Goal: Task Accomplishment & Management: Use online tool/utility

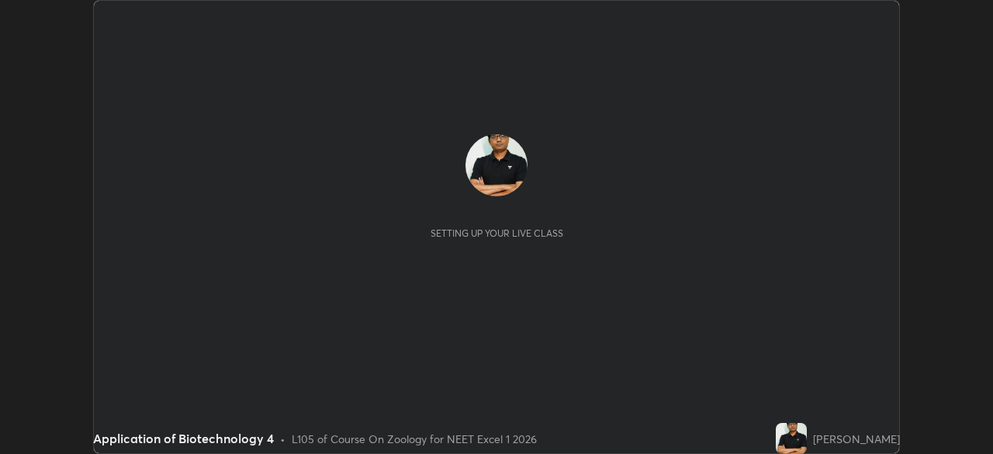
scroll to position [454, 992]
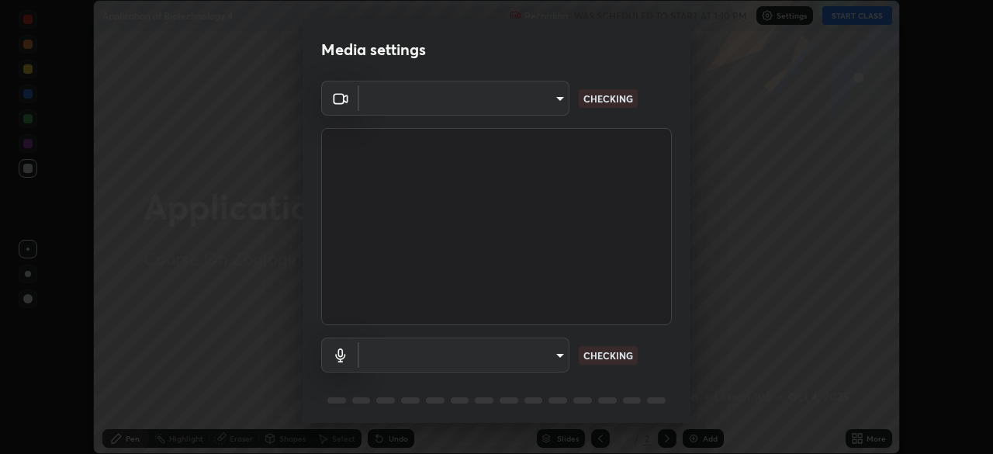
type input "7db3104c3122a209b332b64619111aa91615a24fb0de166504fa5909fce8eb30"
click at [690, 393] on div "Media settings OBS Virtual Camera 7db3104c3122a209b332b64619111aa91615a24fb0de1…" at bounding box center [496, 227] width 993 height 454
click at [694, 396] on div "Media settings OBS Virtual Camera 7db3104c3122a209b332b64619111aa91615a24fb0de1…" at bounding box center [496, 227] width 993 height 454
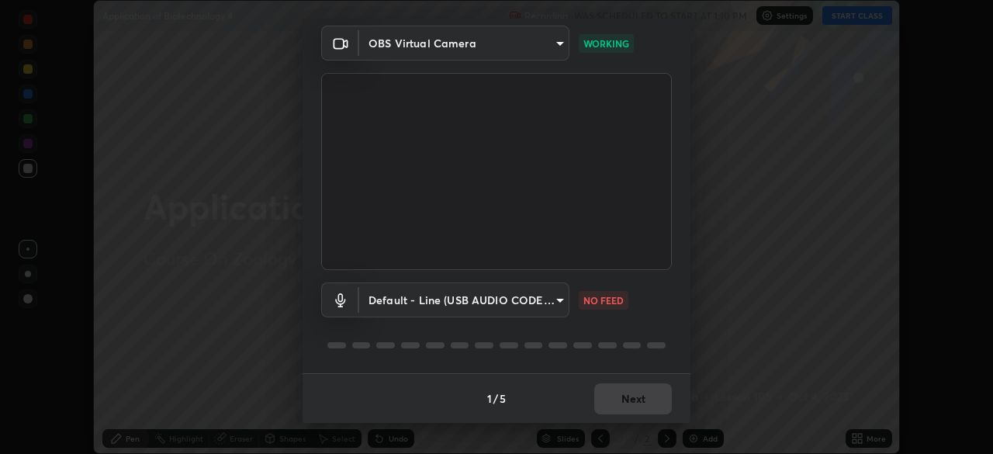
click at [555, 304] on body "Erase all Application of Biotechnology 4 Recording WAS SCHEDULED TO START AT 1:…" at bounding box center [496, 227] width 993 height 454
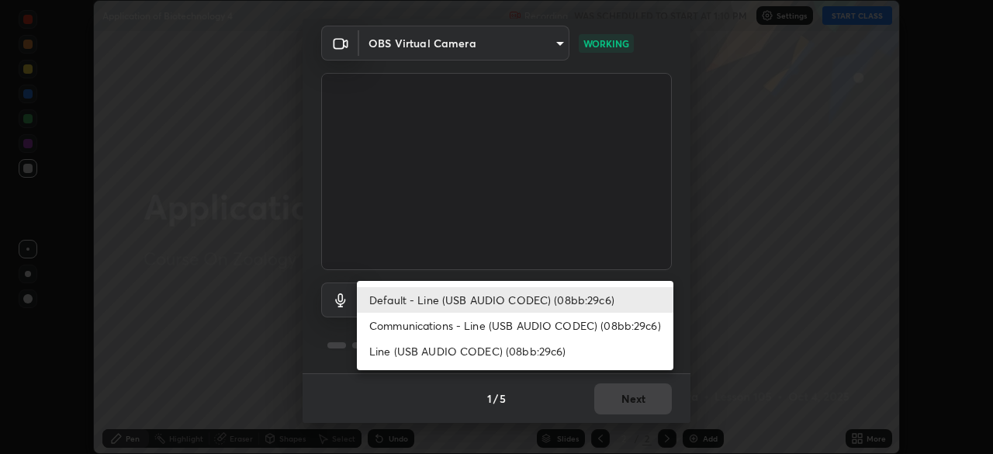
click at [733, 388] on div at bounding box center [496, 227] width 993 height 454
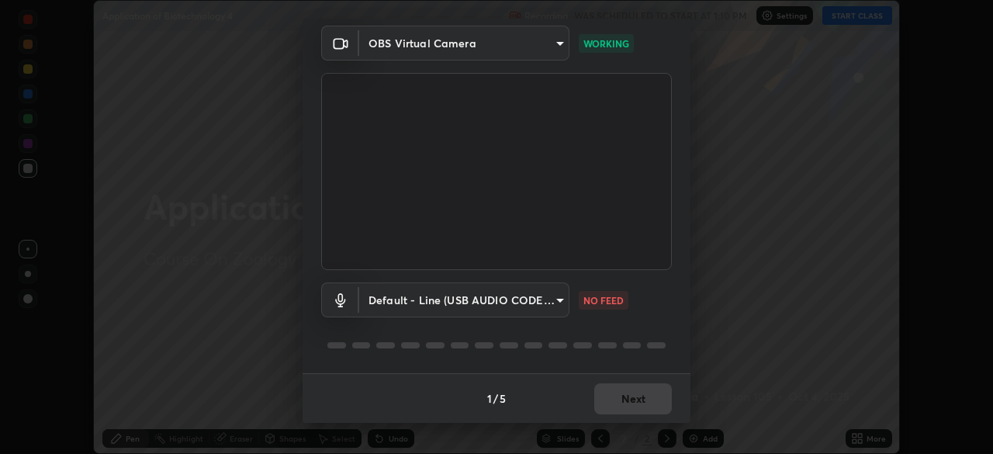
click at [558, 303] on body "Erase all Application of Biotechnology 4 Recording WAS SCHEDULED TO START AT 1:…" at bounding box center [496, 227] width 993 height 454
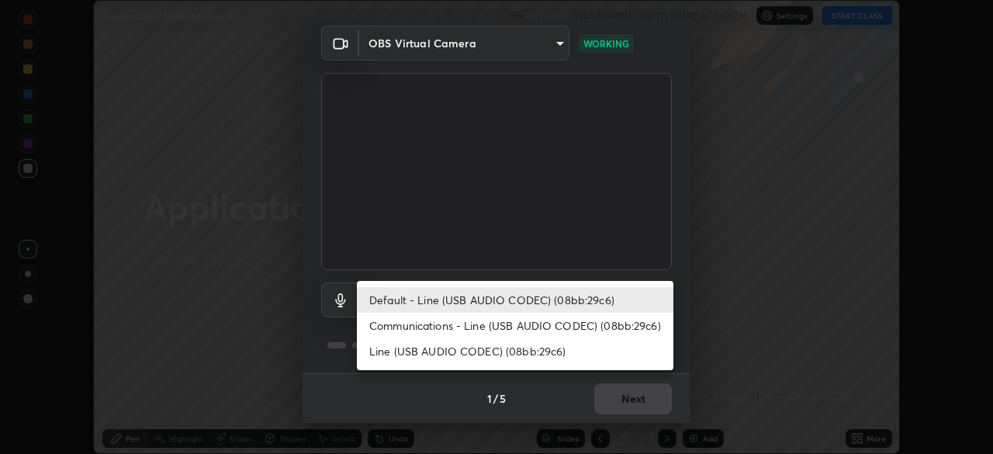
click at [531, 325] on li "Communications - Line (USB AUDIO CODEC) (08bb:29c6)" at bounding box center [515, 326] width 317 height 26
type input "communications"
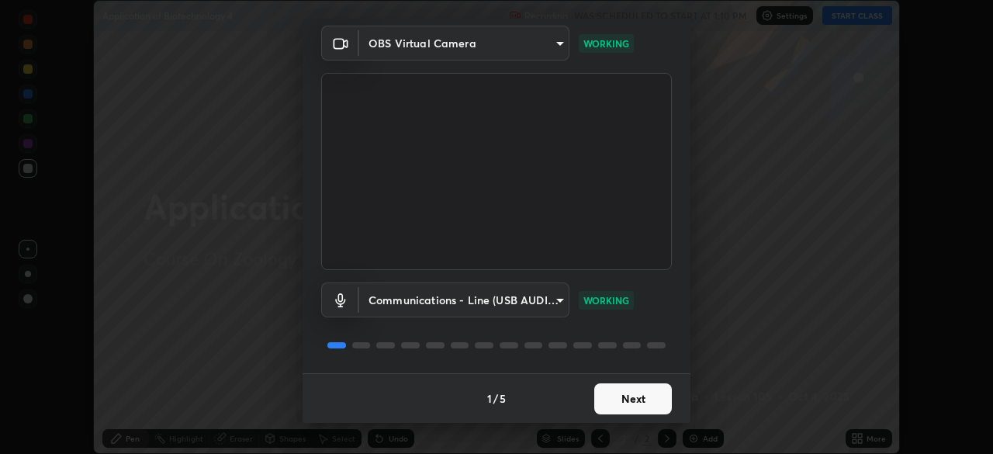
click at [614, 399] on button "Next" at bounding box center [633, 398] width 78 height 31
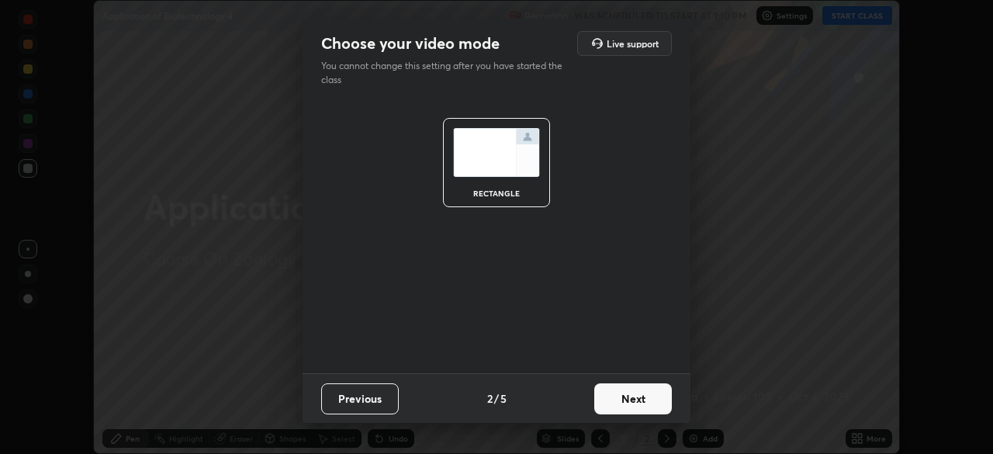
click at [624, 403] on button "Next" at bounding box center [633, 398] width 78 height 31
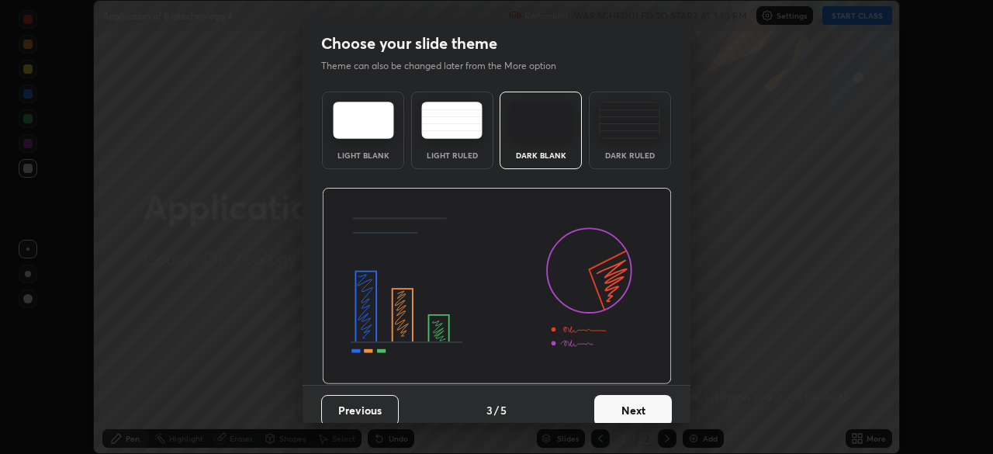
click at [641, 411] on button "Next" at bounding box center [633, 410] width 78 height 31
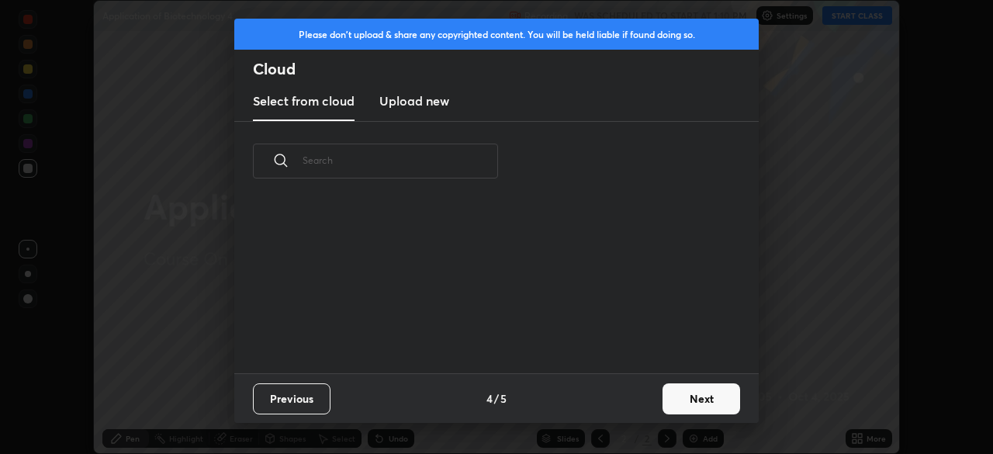
click at [690, 402] on button "Next" at bounding box center [701, 398] width 78 height 31
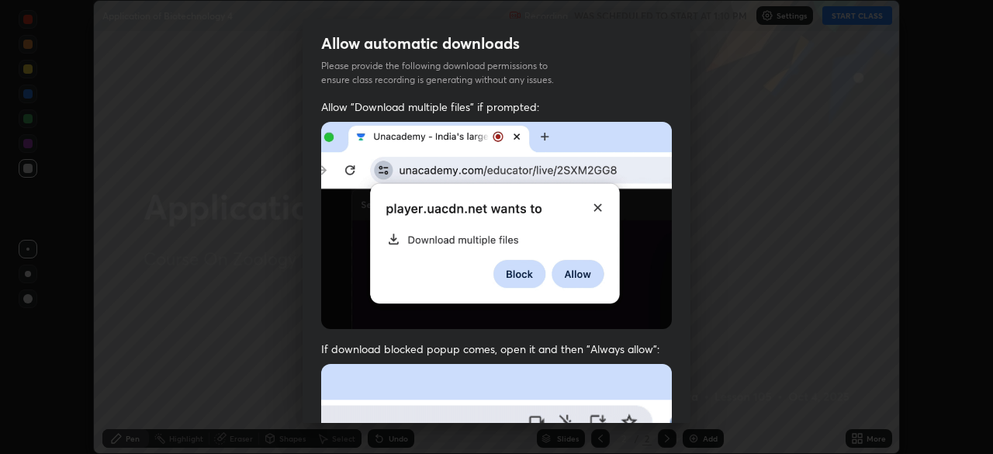
click at [683, 418] on div "Allow "Download multiple files" if prompted: If download blocked popup comes, o…" at bounding box center [497, 425] width 388 height 653
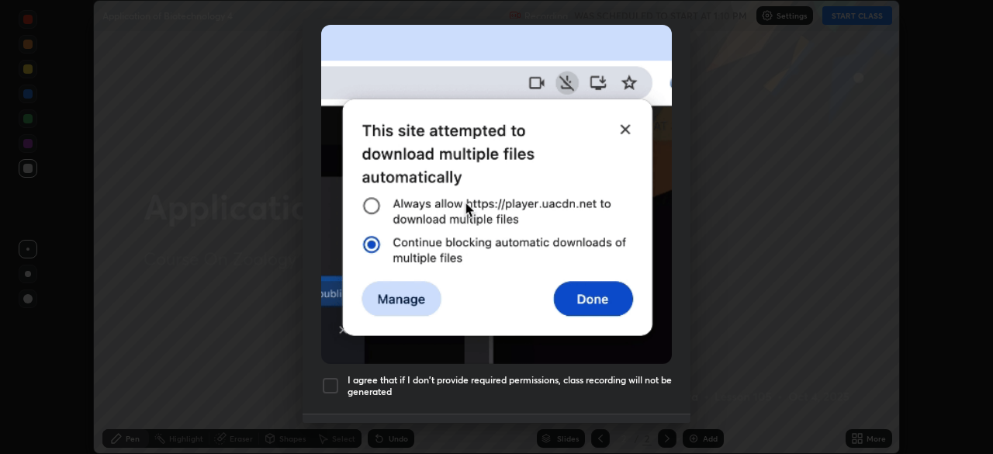
click at [688, 423] on div "Allow automatic downloads Please provide the following download permissions to …" at bounding box center [496, 227] width 993 height 454
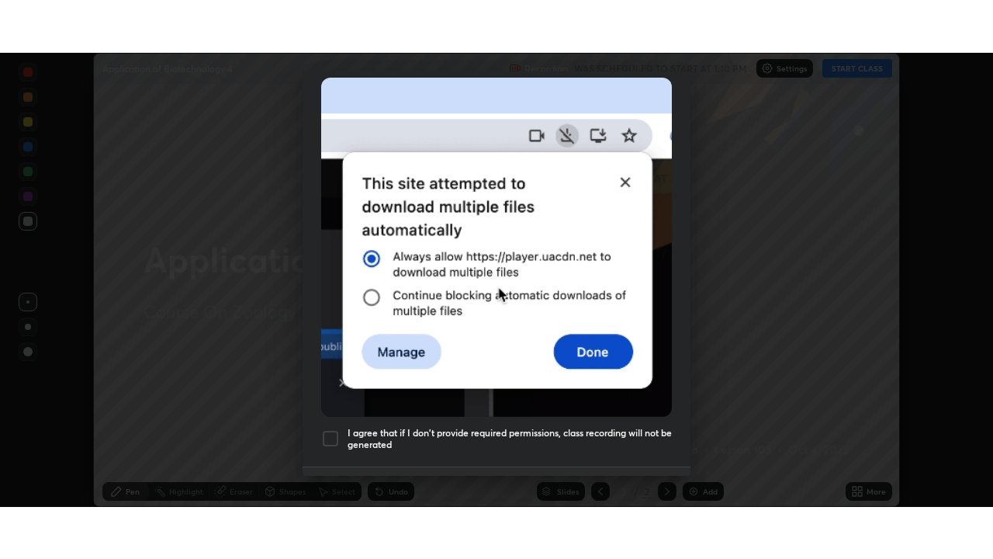
scroll to position [354, 0]
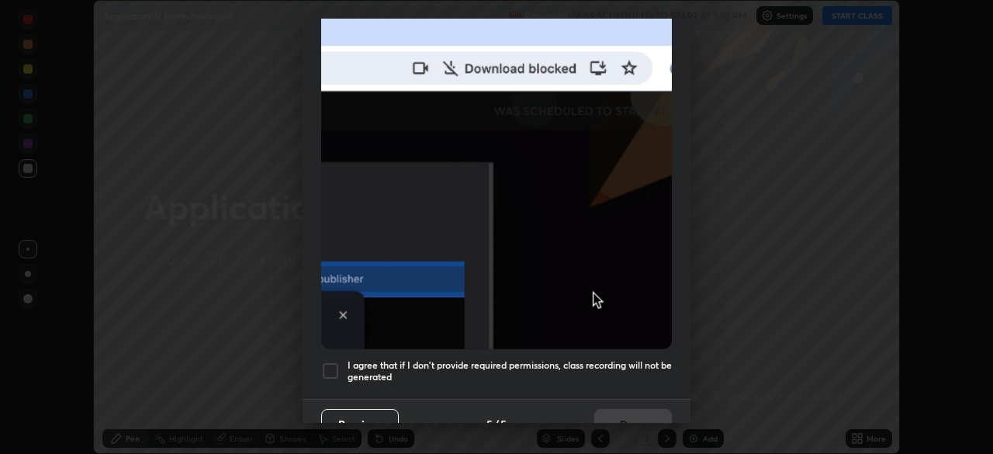
click at [688, 423] on div "Allow automatic downloads Please provide the following download permissions to …" at bounding box center [496, 227] width 993 height 454
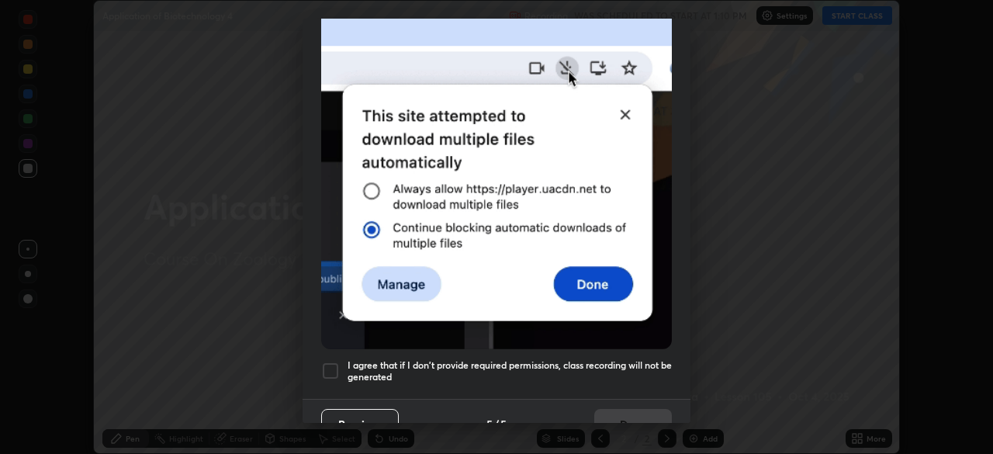
click at [688, 423] on div "Allow automatic downloads Please provide the following download permissions to …" at bounding box center [496, 227] width 993 height 454
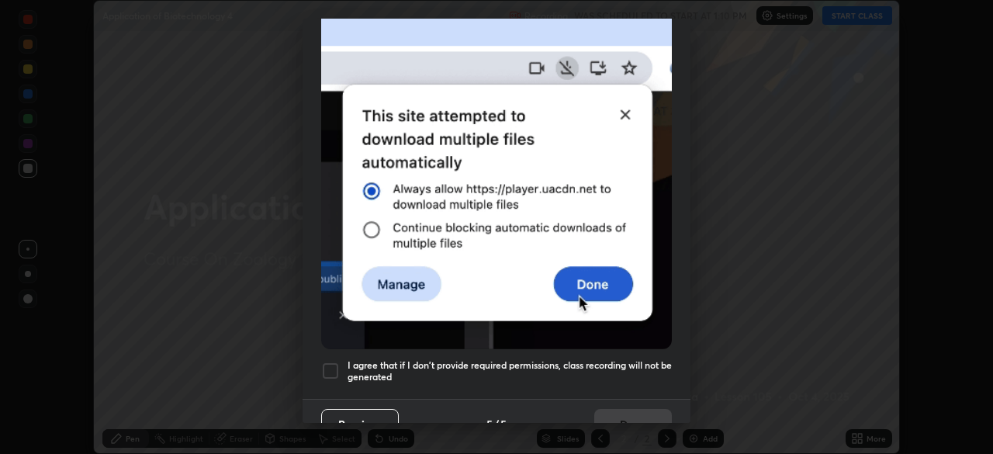
click at [334, 361] on div at bounding box center [330, 370] width 19 height 19
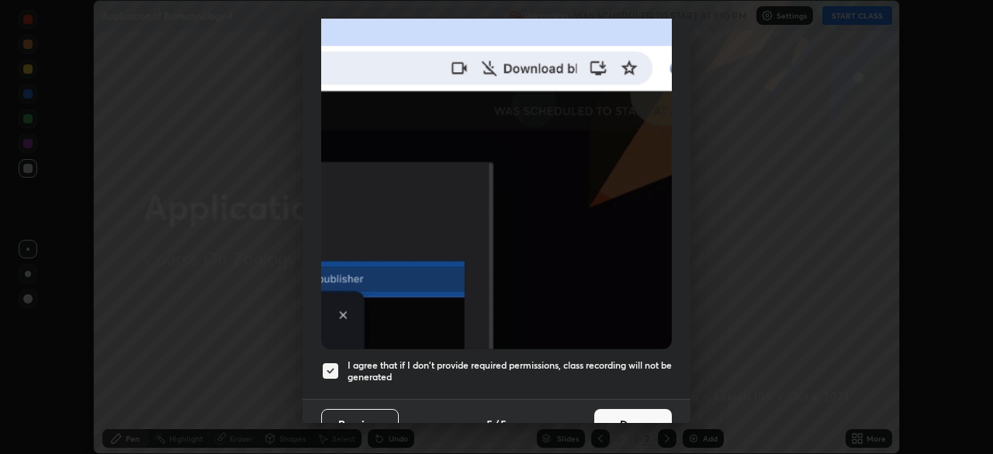
click at [622, 409] on button "Done" at bounding box center [633, 424] width 78 height 31
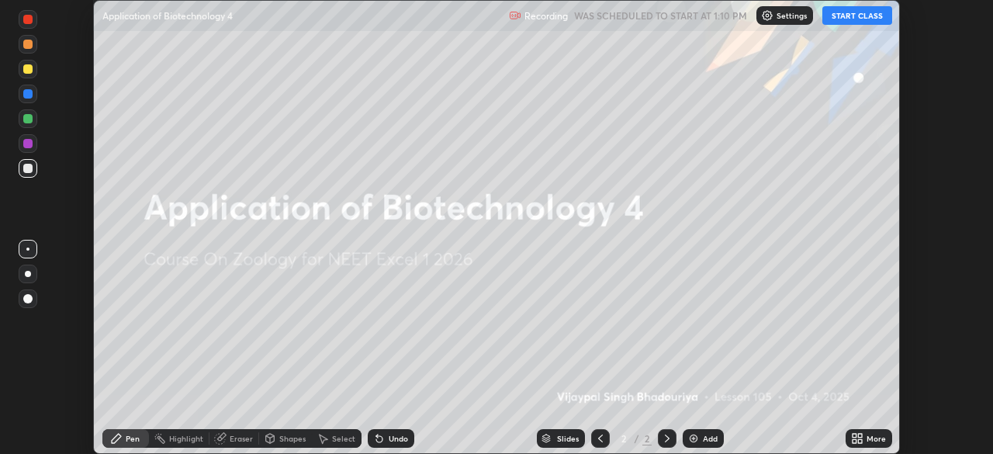
click at [841, 17] on button "START CLASS" at bounding box center [857, 15] width 70 height 19
click at [853, 439] on icon at bounding box center [855, 441] width 4 height 4
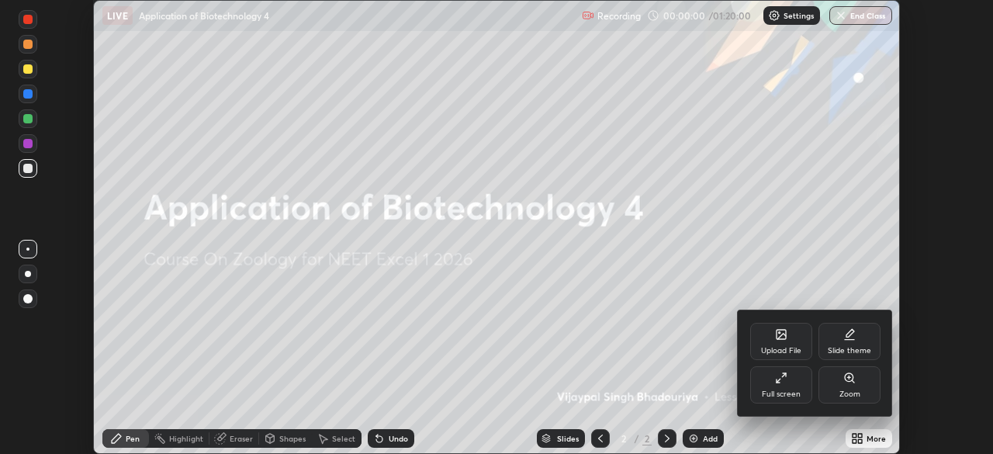
click at [787, 388] on div "Full screen" at bounding box center [781, 384] width 62 height 37
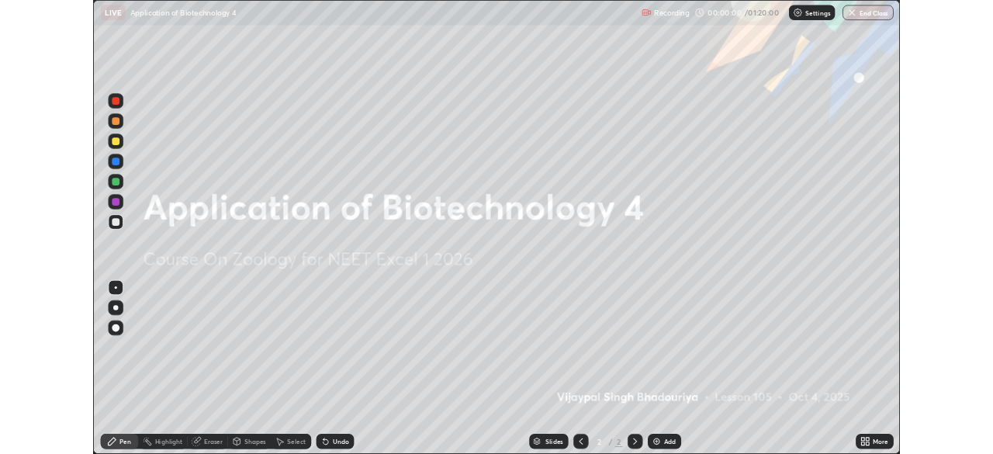
scroll to position [559, 993]
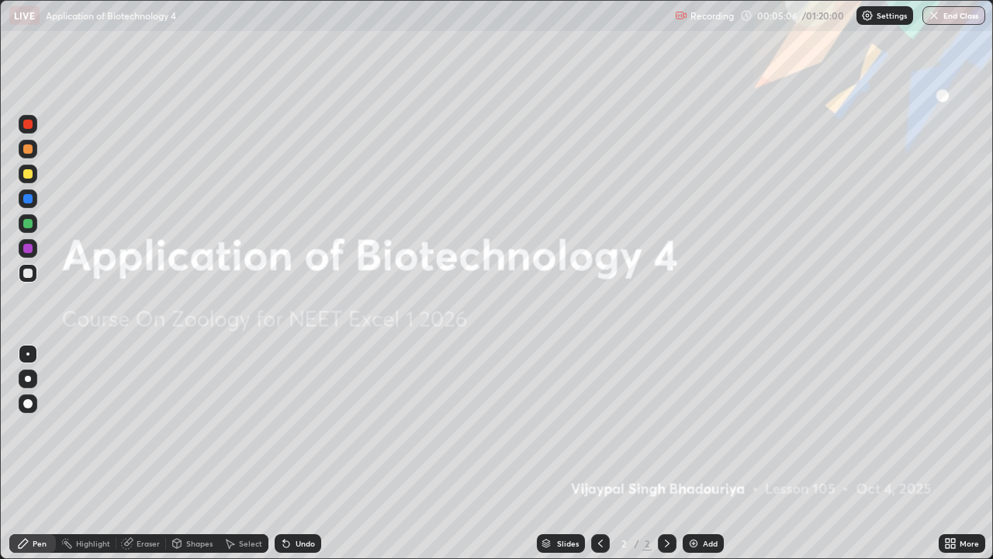
click at [683, 453] on div "Add" at bounding box center [703, 543] width 41 height 19
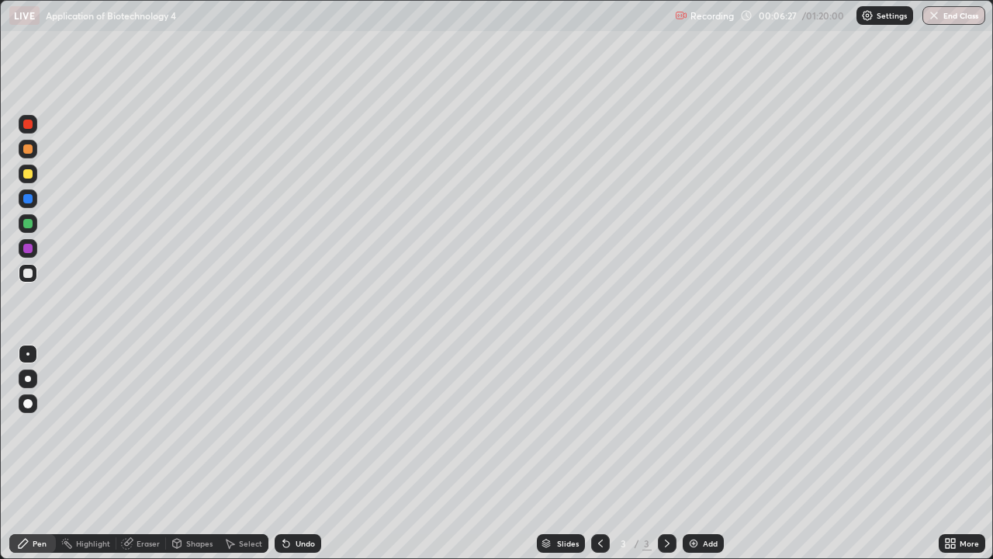
click at [953, 453] on icon at bounding box center [953, 546] width 4 height 4
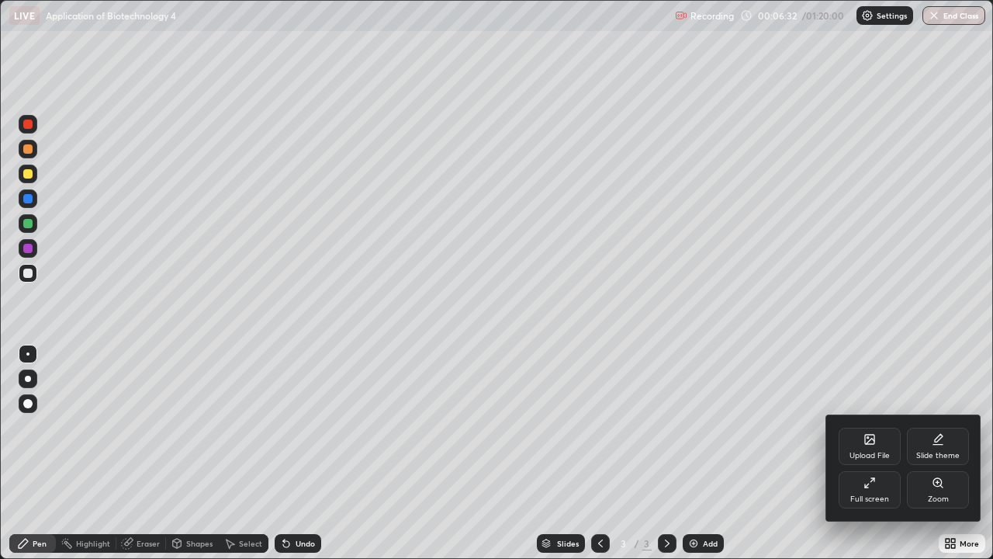
click at [861, 453] on div "Full screen" at bounding box center [869, 499] width 39 height 8
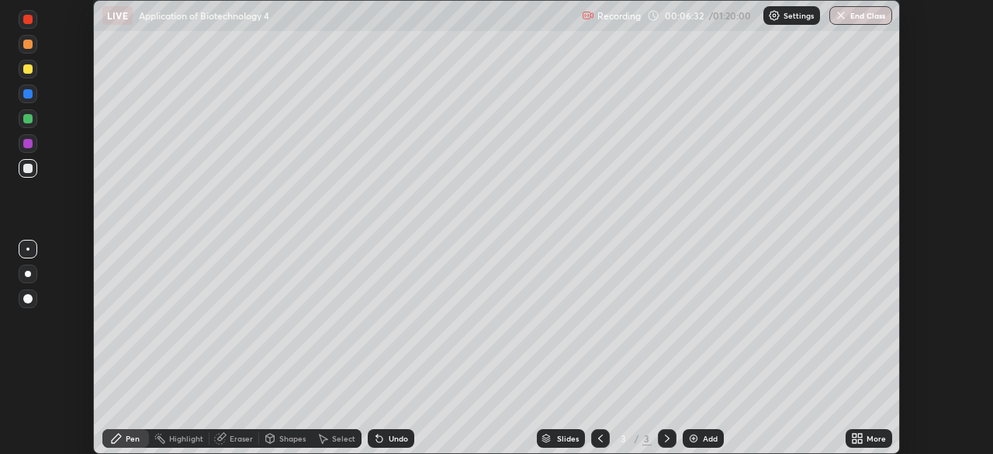
scroll to position [77120, 76581]
click at [846, 434] on div "More" at bounding box center [869, 438] width 47 height 19
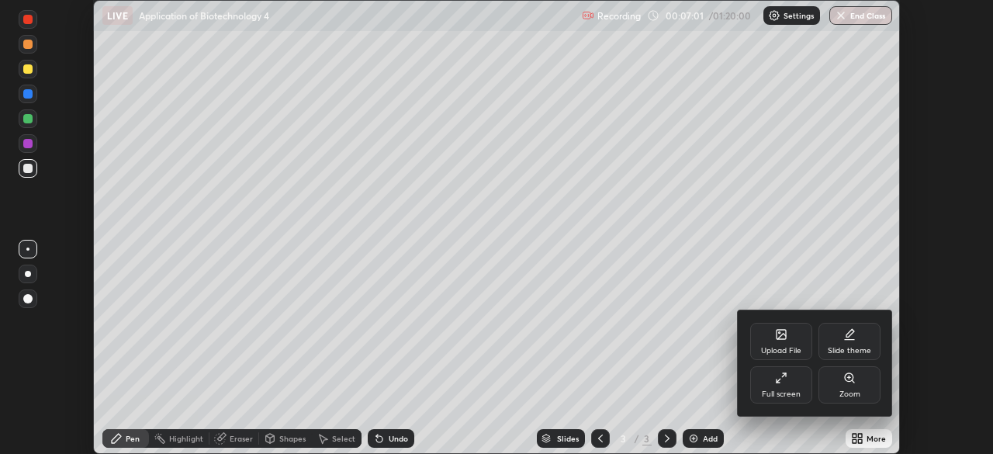
click at [777, 347] on div "Upload File" at bounding box center [781, 351] width 40 height 8
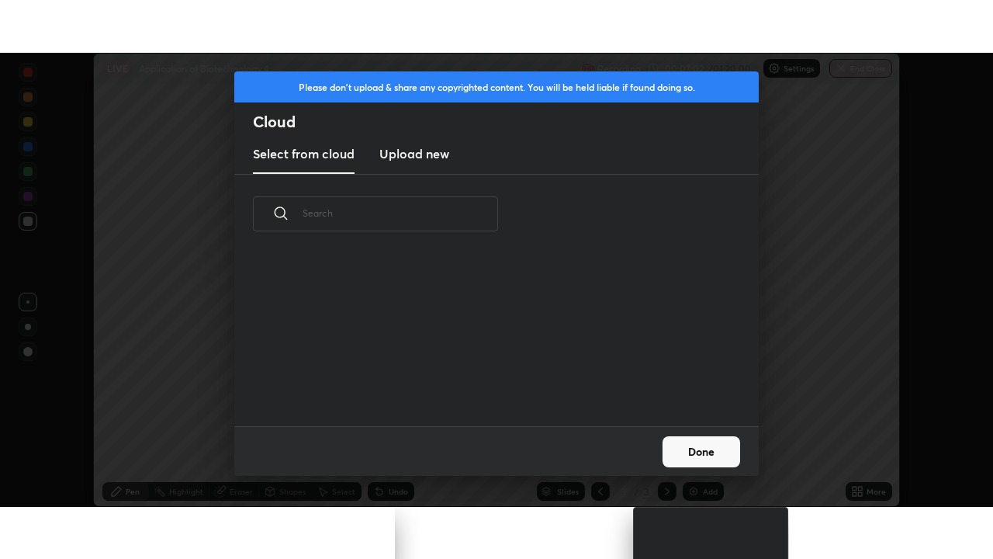
scroll to position [172, 498]
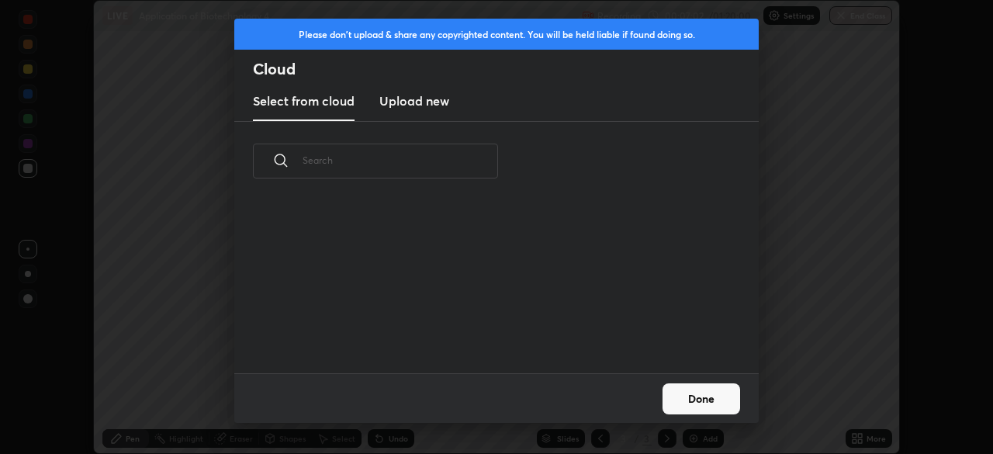
click at [433, 106] on h3 "Upload new" at bounding box center [414, 101] width 70 height 19
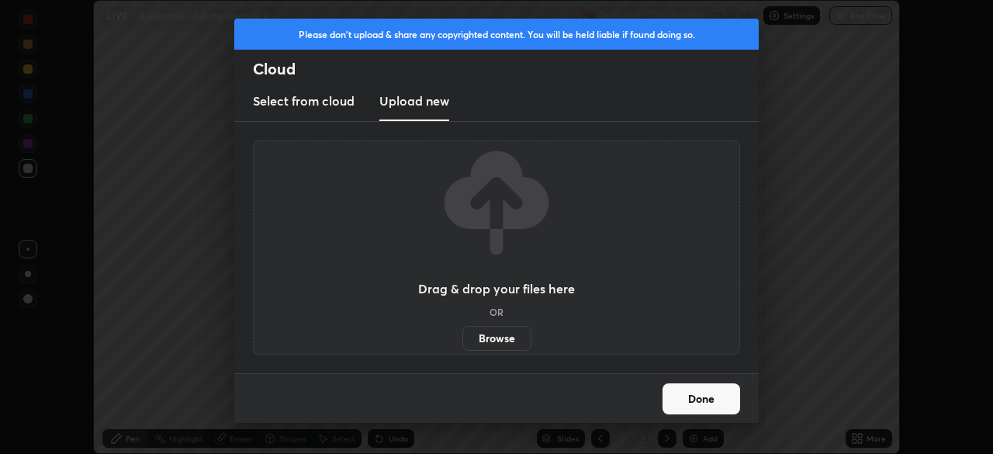
click at [495, 335] on label "Browse" at bounding box center [496, 338] width 69 height 25
click at [462, 335] on input "Browse" at bounding box center [462, 338] width 0 height 25
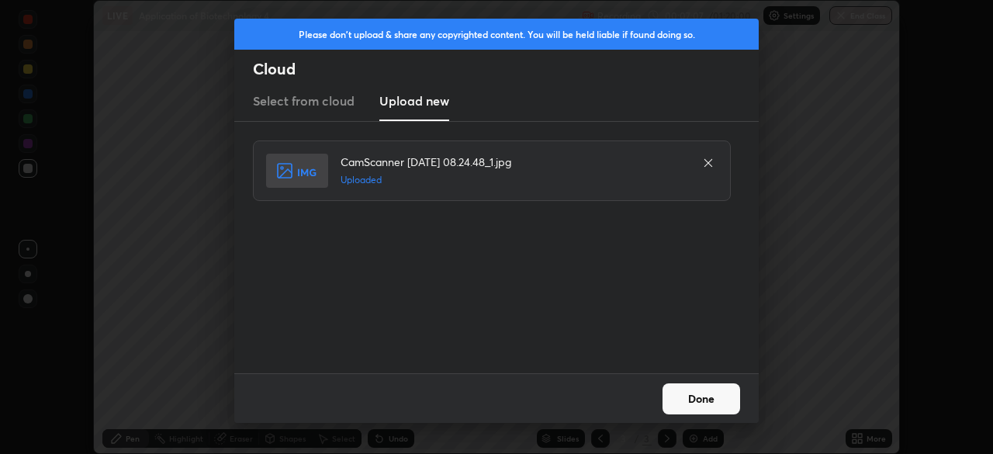
click at [695, 394] on button "Done" at bounding box center [701, 398] width 78 height 31
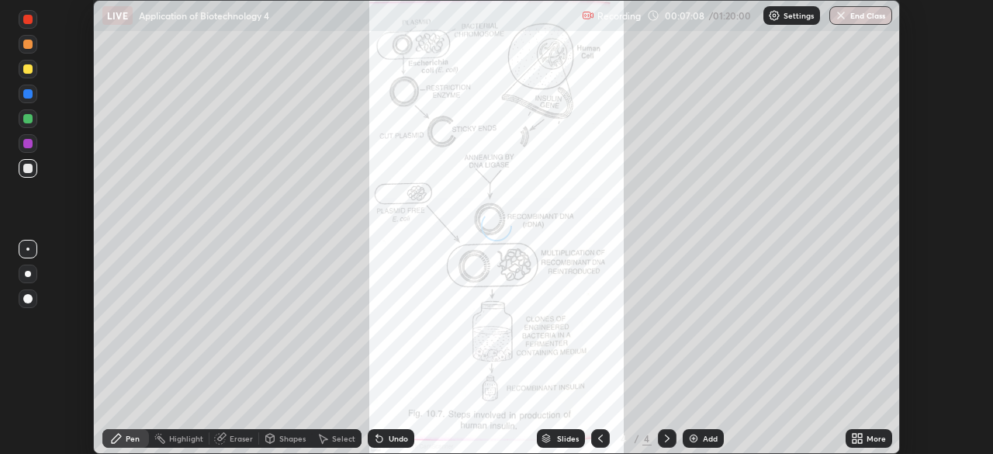
click at [854, 441] on icon at bounding box center [855, 441] width 4 height 4
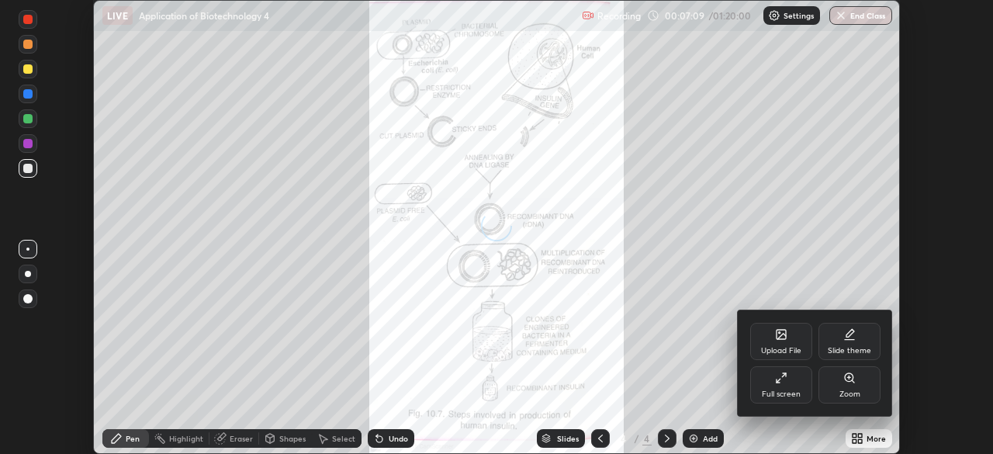
click at [773, 386] on div "Full screen" at bounding box center [781, 384] width 62 height 37
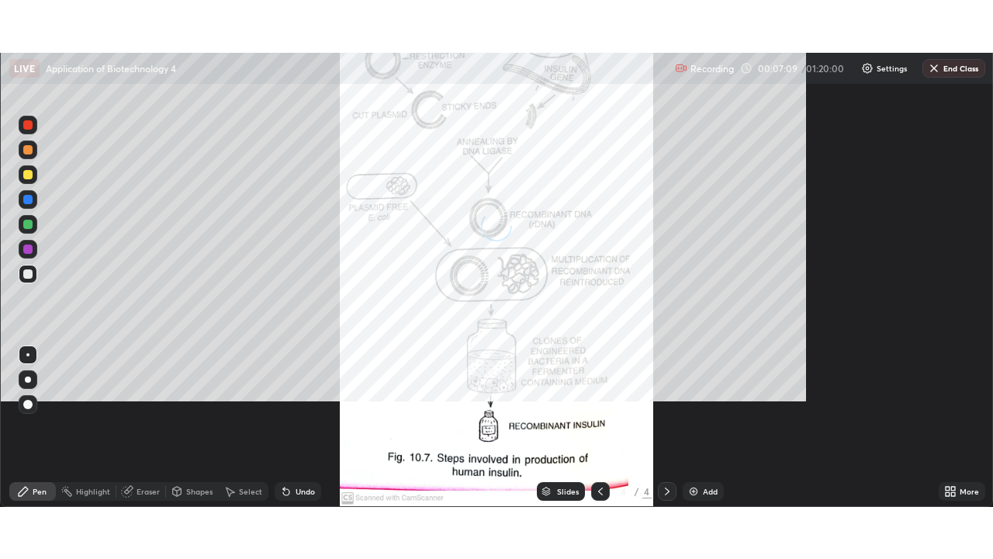
scroll to position [559, 993]
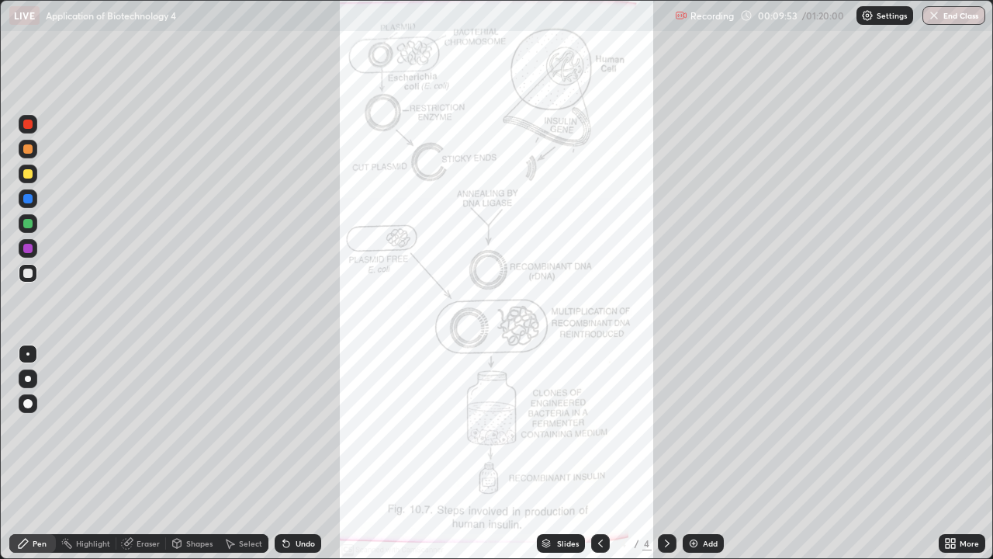
click at [947, 453] on icon at bounding box center [950, 543] width 12 height 12
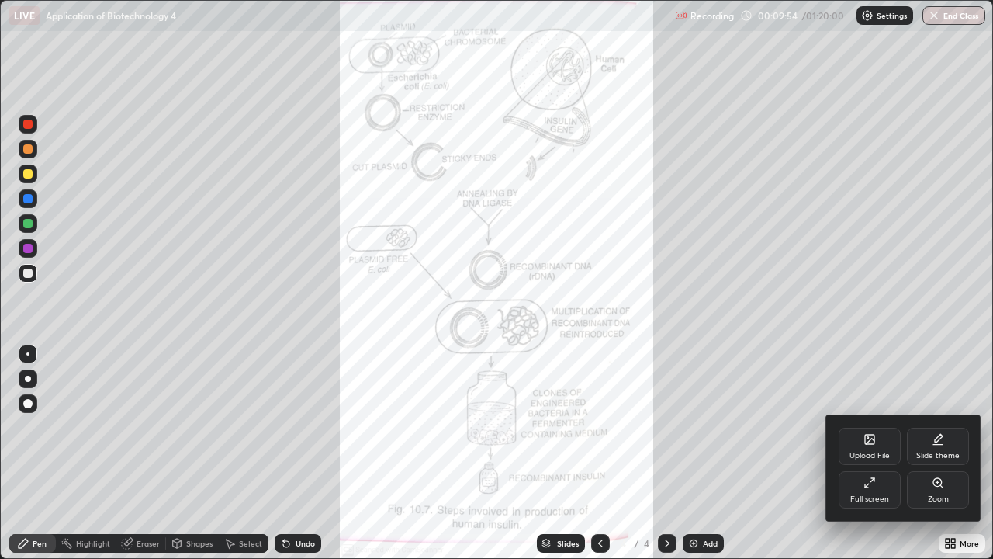
click at [937, 453] on div "Zoom" at bounding box center [938, 489] width 62 height 37
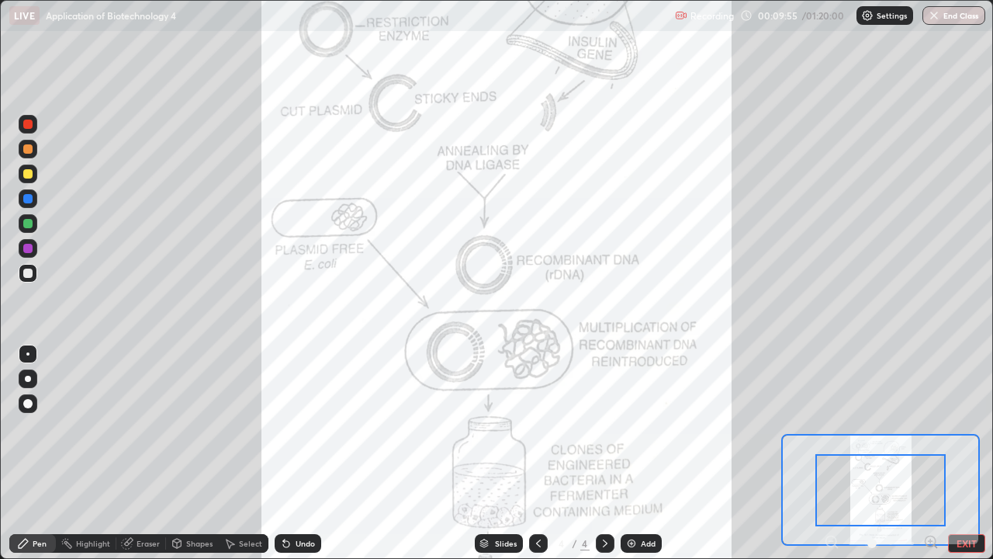
click at [846, 453] on div at bounding box center [880, 490] width 130 height 72
